Goal: Transaction & Acquisition: Purchase product/service

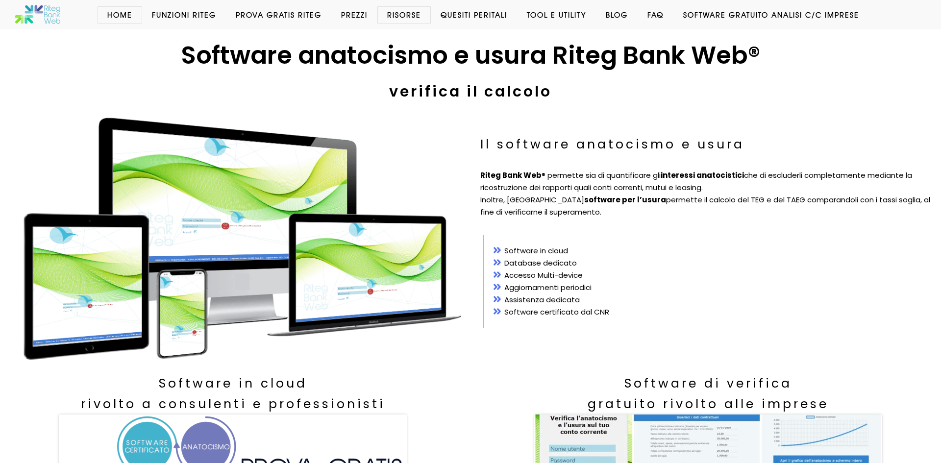
click at [336, 19] on link "Prezzi" at bounding box center [354, 15] width 46 height 10
click at [346, 15] on link "Prezzi" at bounding box center [354, 15] width 46 height 10
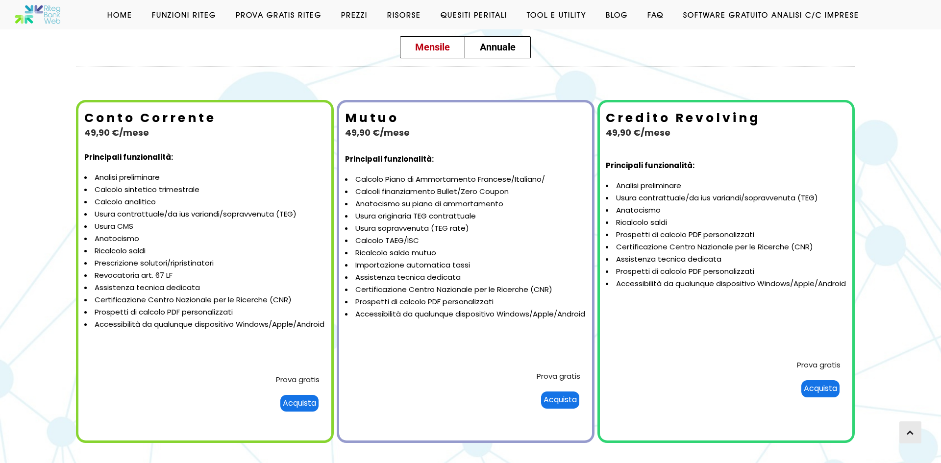
scroll to position [72, 0]
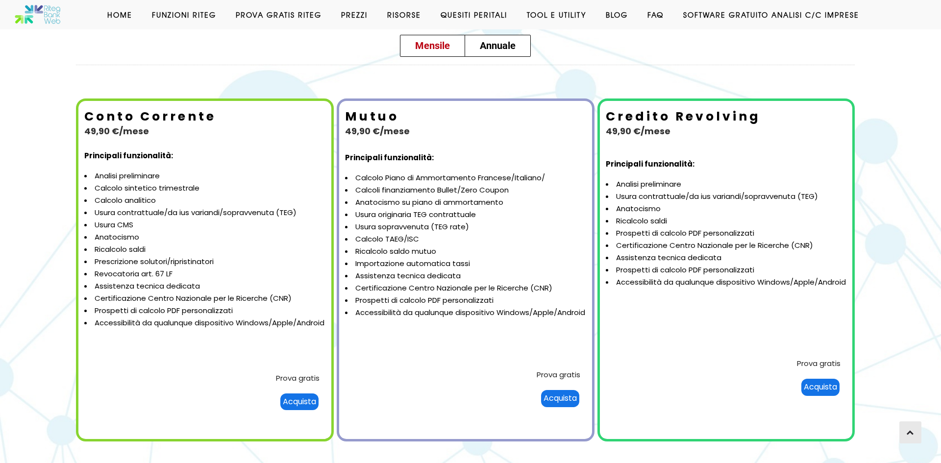
click at [808, 391] on div "Acquista" at bounding box center [820, 387] width 38 height 17
